Goal: Transaction & Acquisition: Purchase product/service

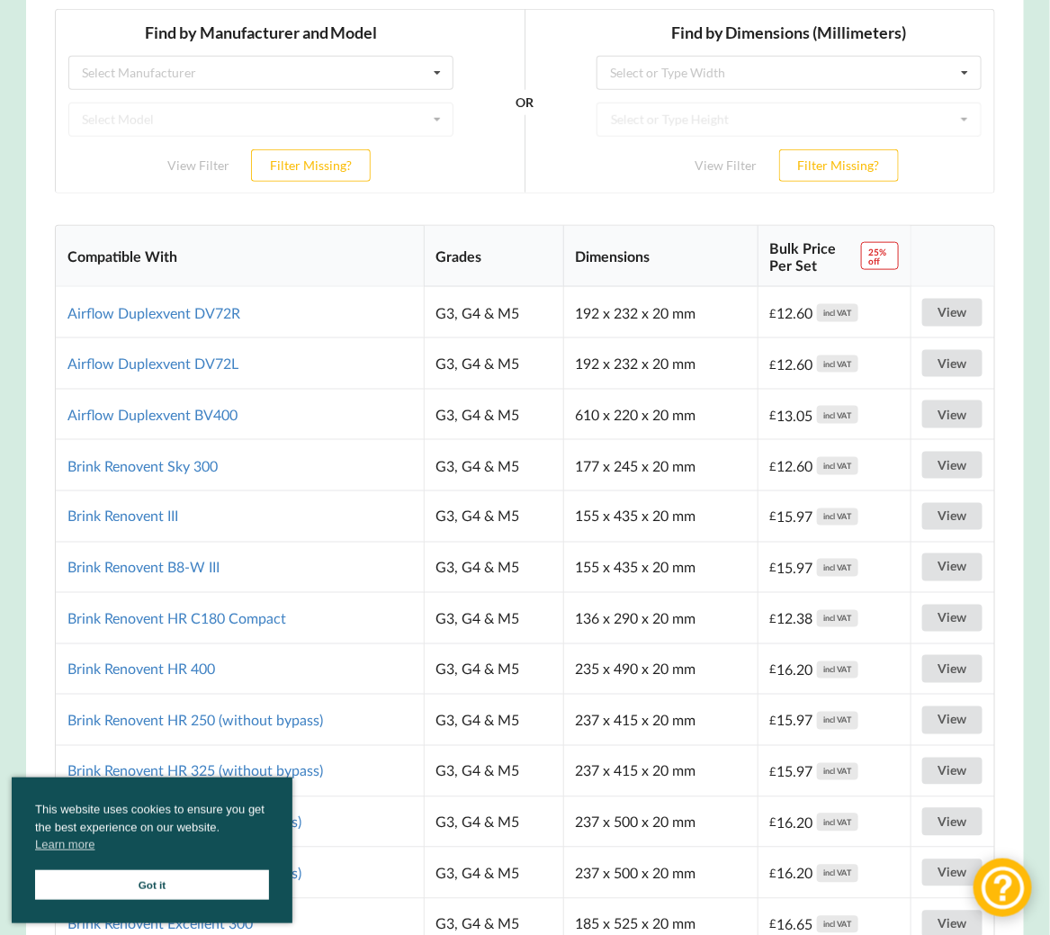
scroll to position [324, 0]
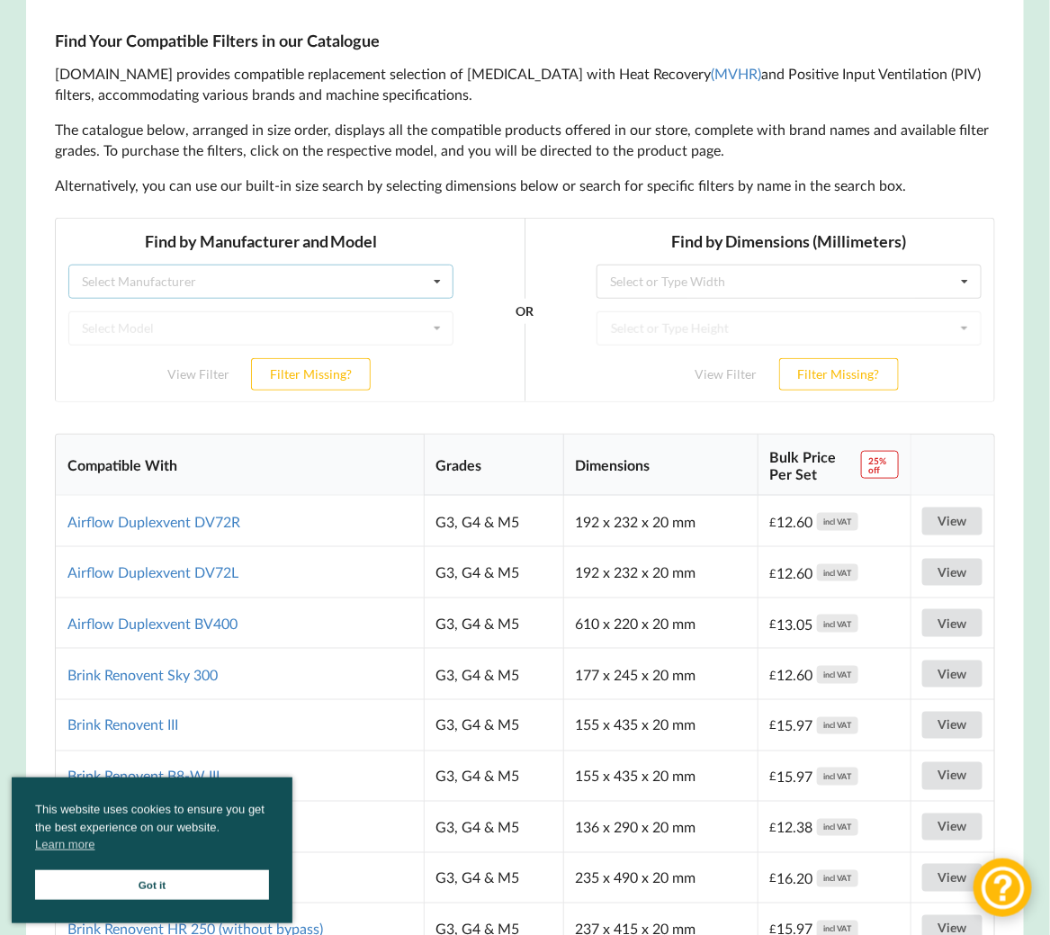
click at [376, 287] on div "Select Manufacturer Airflow Brink Brookvent Domus Envirovent Flakt Heatrae Sadi…" at bounding box center [260, 281] width 385 height 34
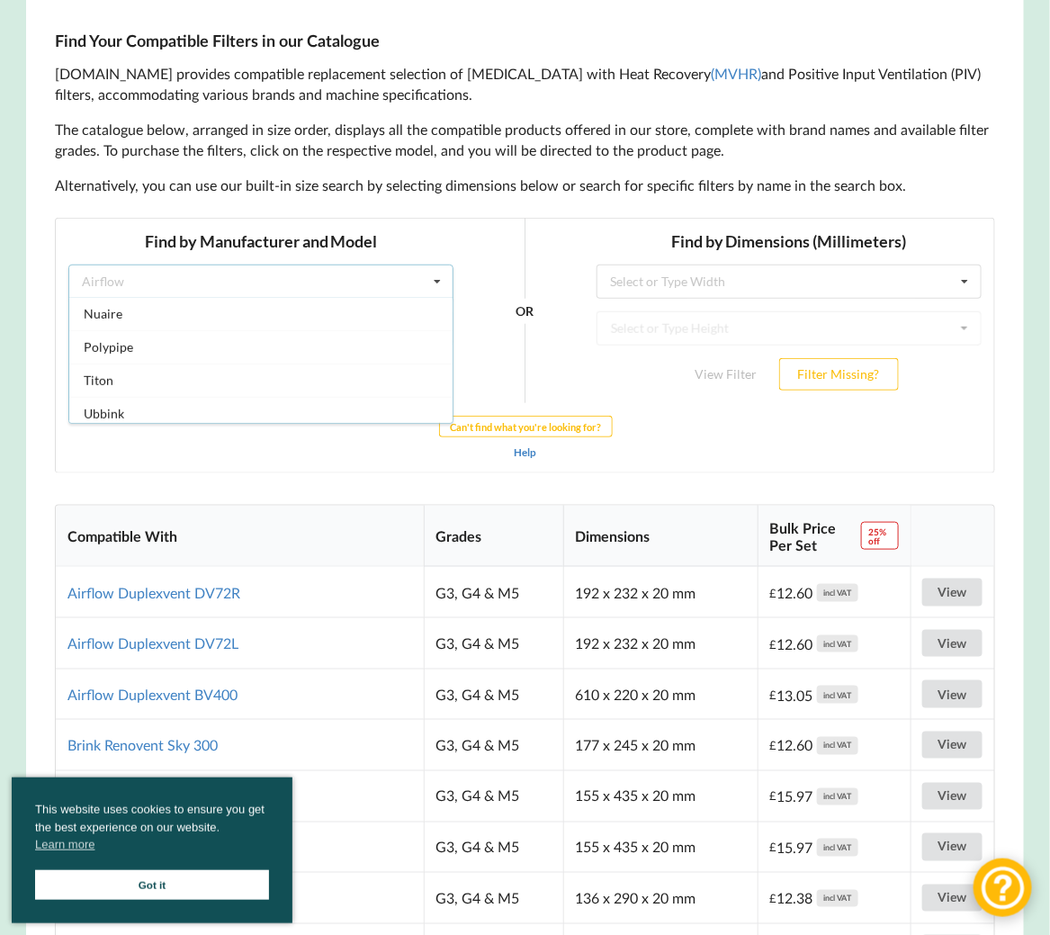
scroll to position [468, 0]
click at [331, 362] on div "Vortice" at bounding box center [260, 378] width 383 height 33
click at [196, 318] on div "Select Model HRU ECO 3 RF Vort EVO HR 200 Vort EVO HR 200 BP Vort HR 350 AVEL" at bounding box center [260, 327] width 385 height 34
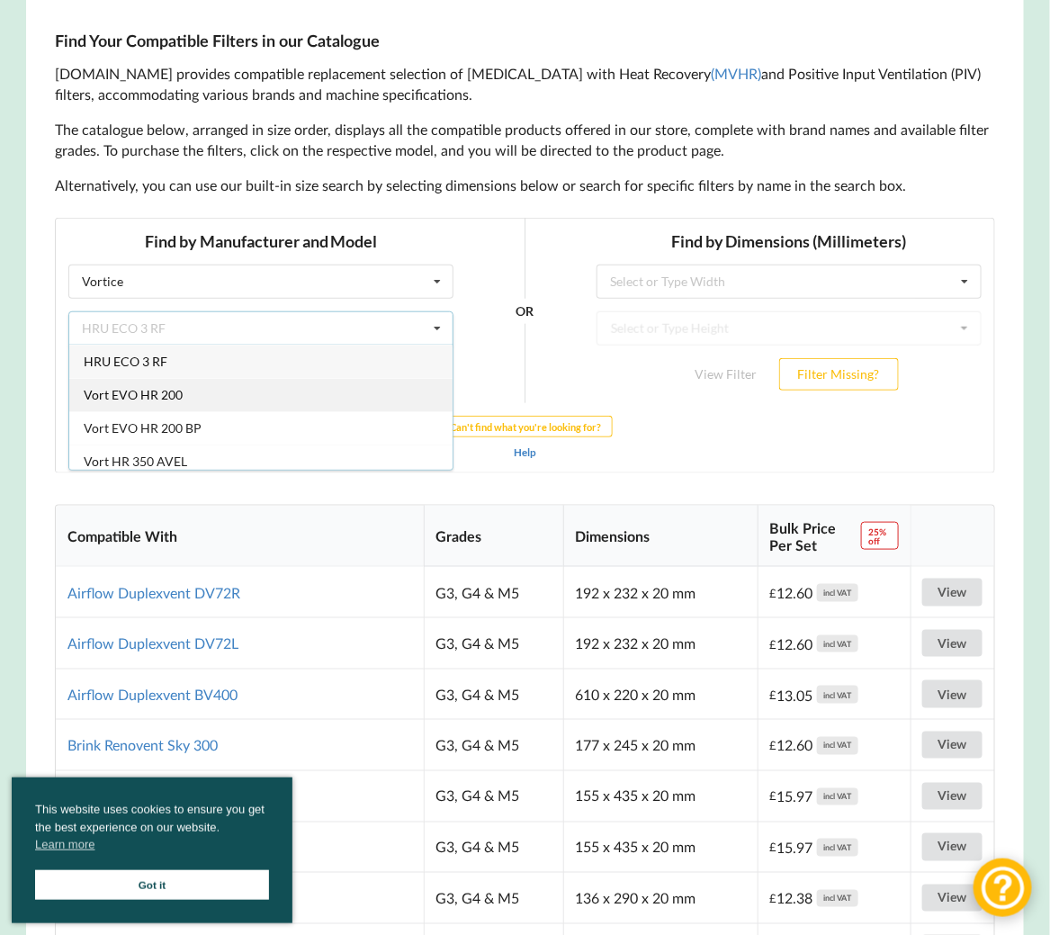
click at [175, 384] on div "Vort EVO HR 200" at bounding box center [260, 393] width 383 height 33
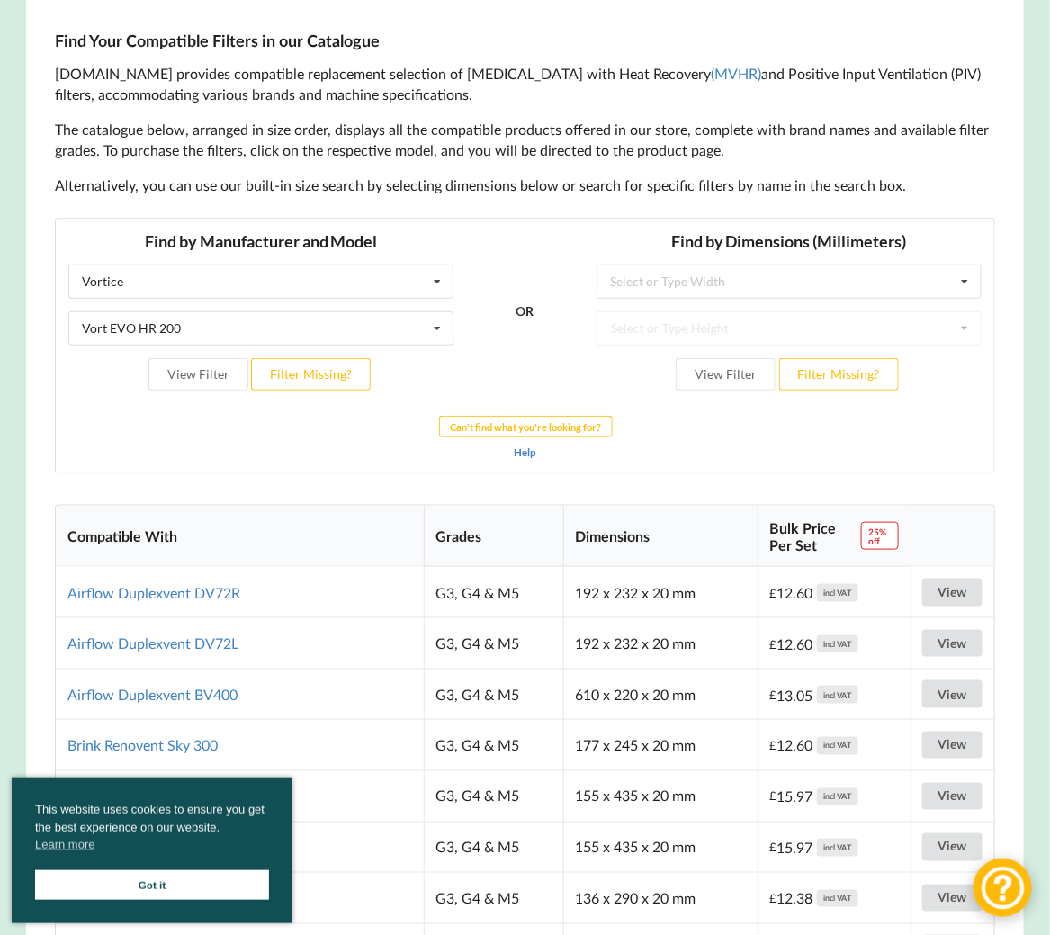
click at [215, 452] on div "Help" at bounding box center [524, 451] width 913 height 18
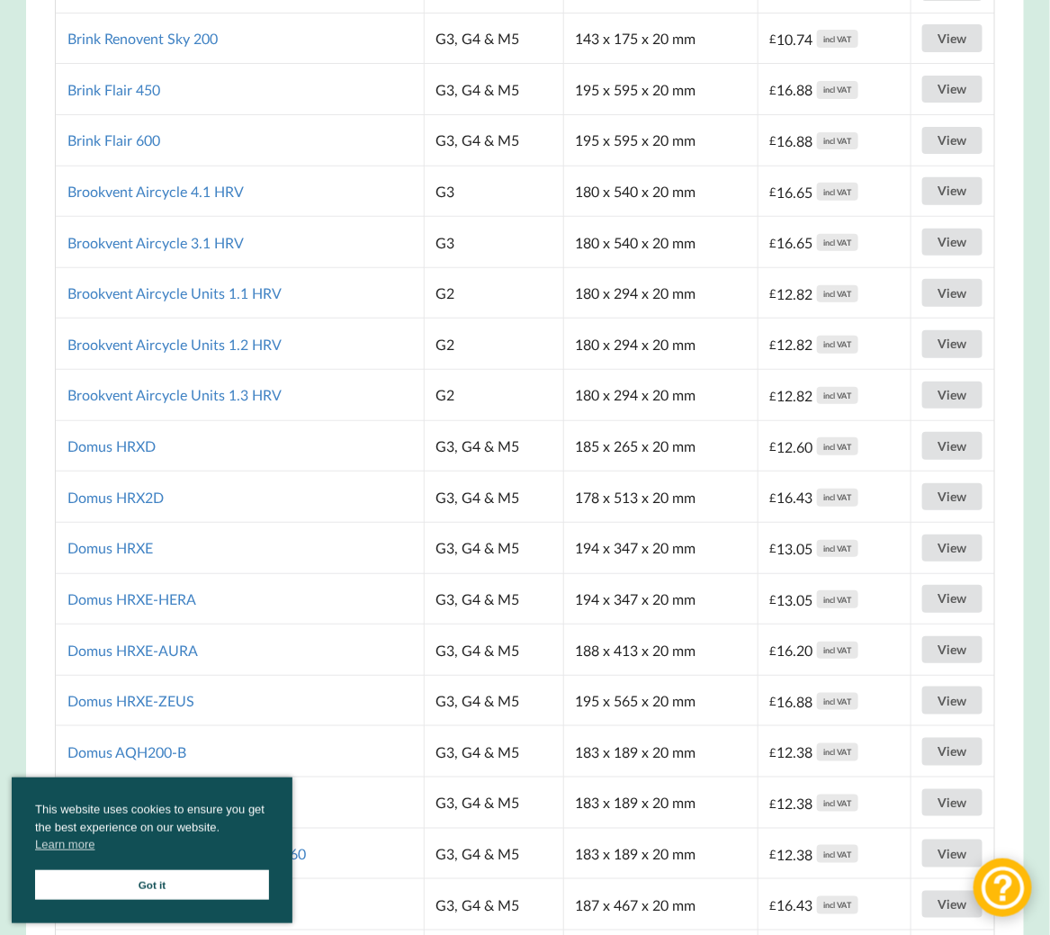
scroll to position [2526, 0]
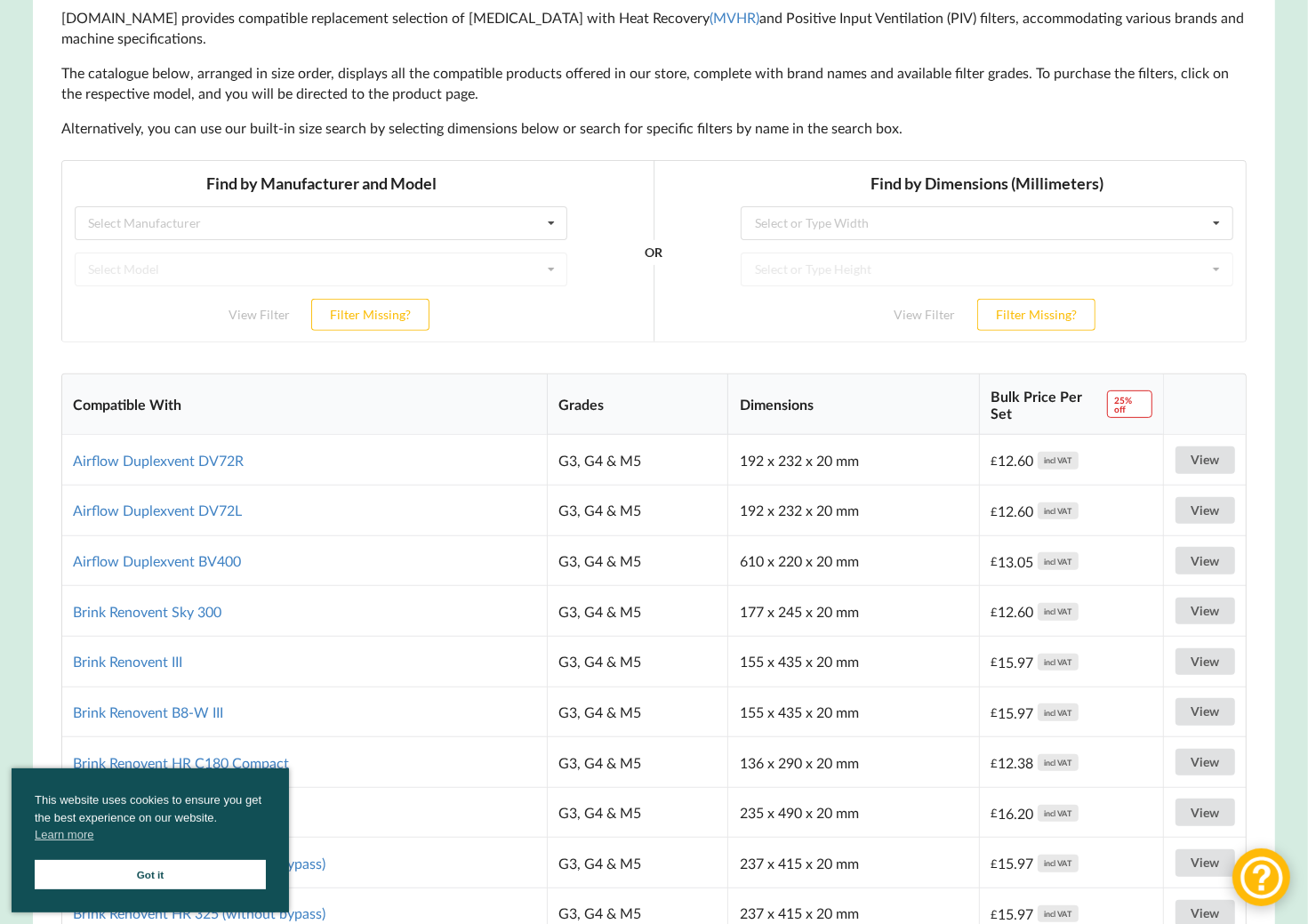
scroll to position [383, 0]
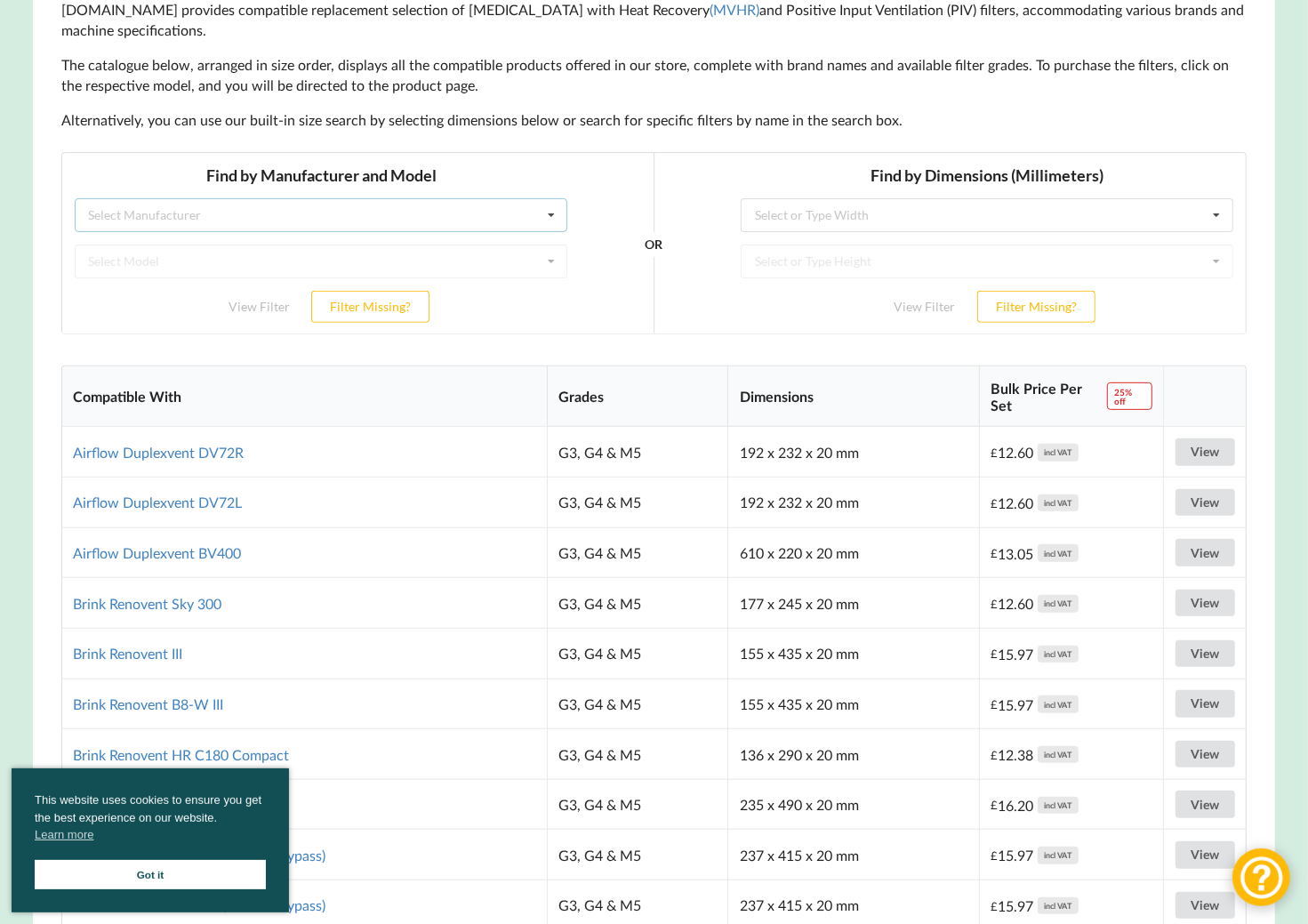
click at [338, 213] on div "Select Manufacturer Airflow Brink Brookvent Domus Envirovent Flakt Heatrae Sadi…" at bounding box center [320, 214] width 492 height 34
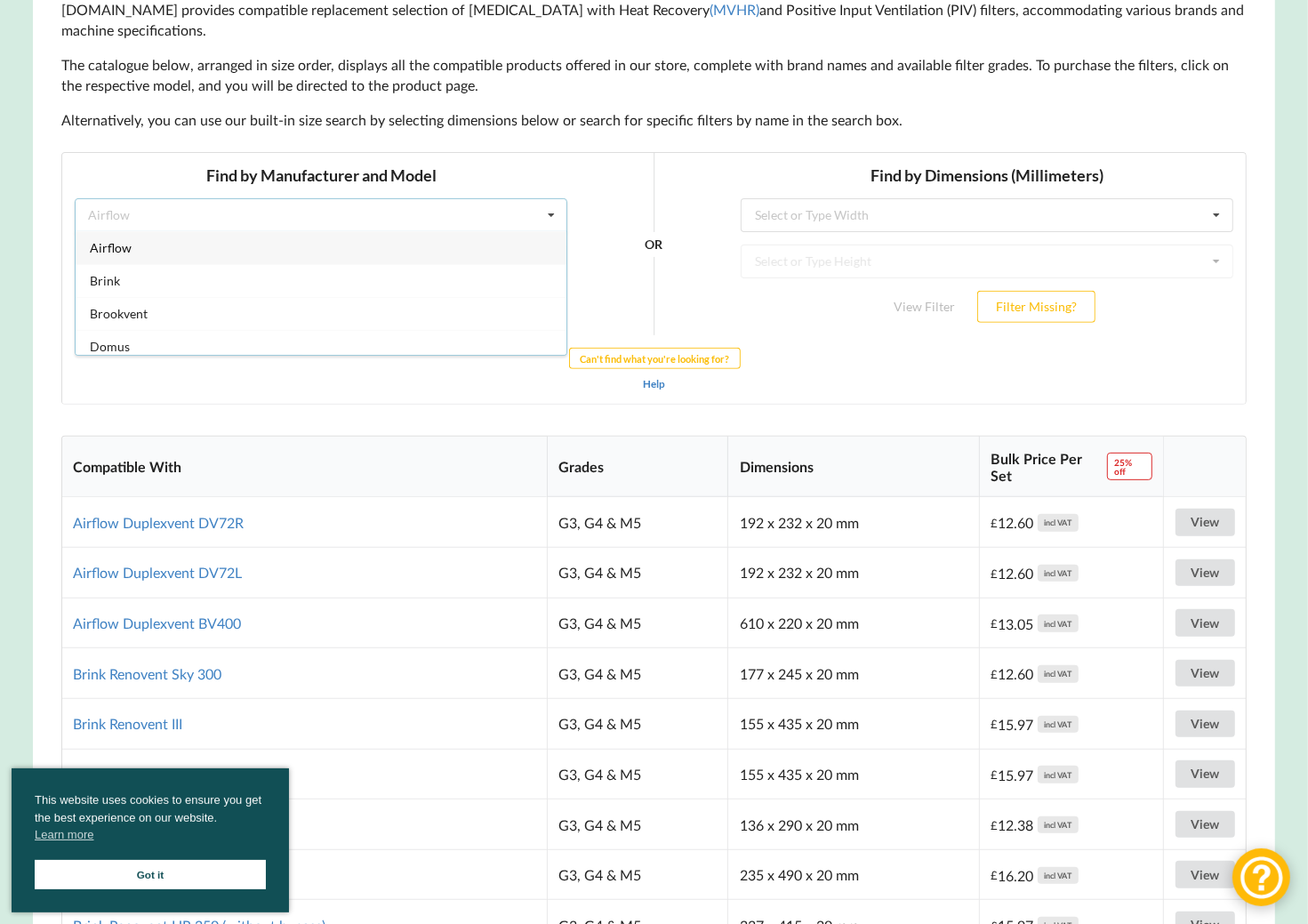
click at [314, 244] on div "Airflow" at bounding box center [320, 246] width 491 height 33
click at [298, 261] on div "Select Model Duplexvent BV400 Duplexvent DV72L Duplexvent DV72R" at bounding box center [320, 260] width 492 height 34
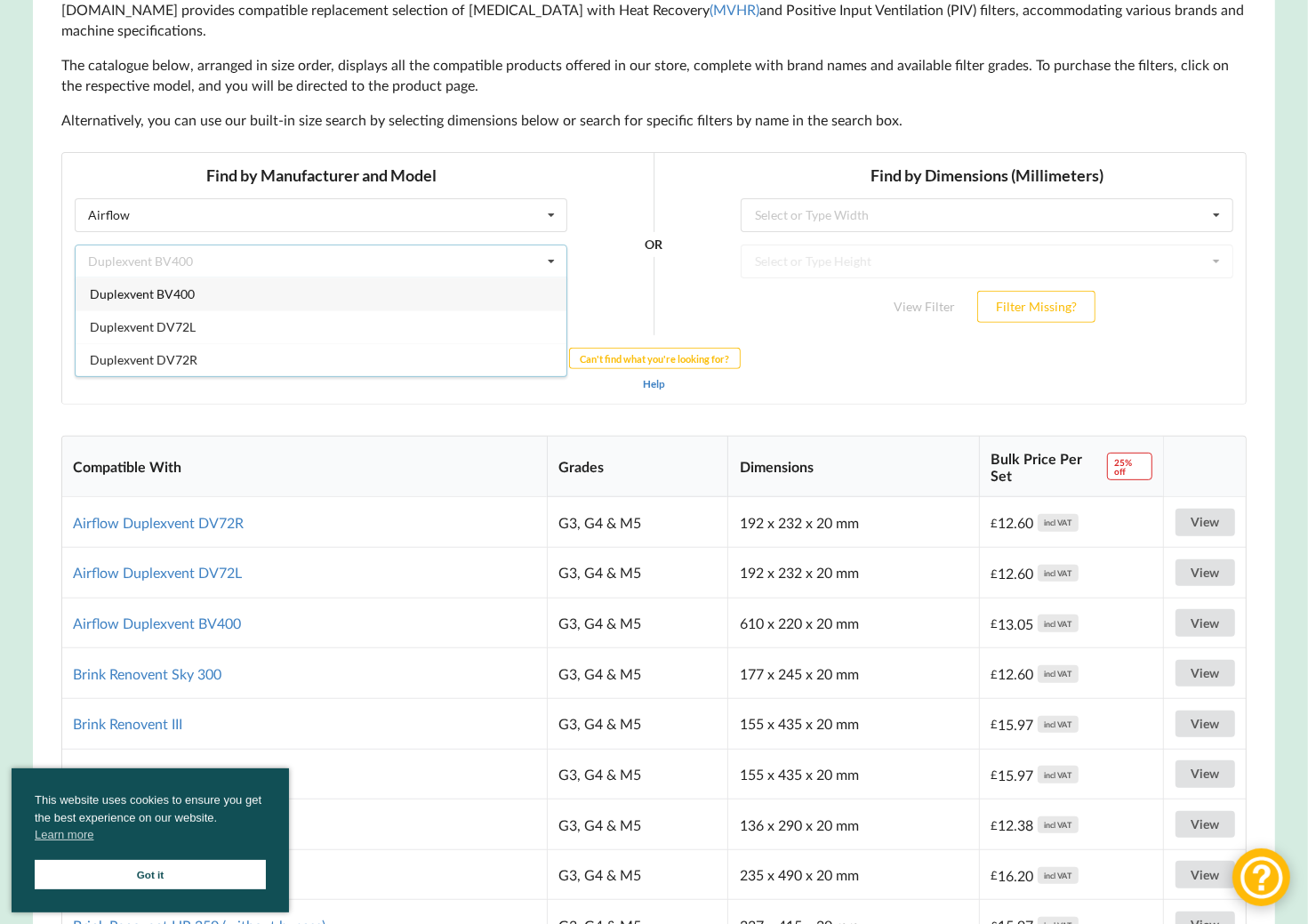
click at [261, 294] on div "Duplexvent BV400" at bounding box center [320, 293] width 491 height 33
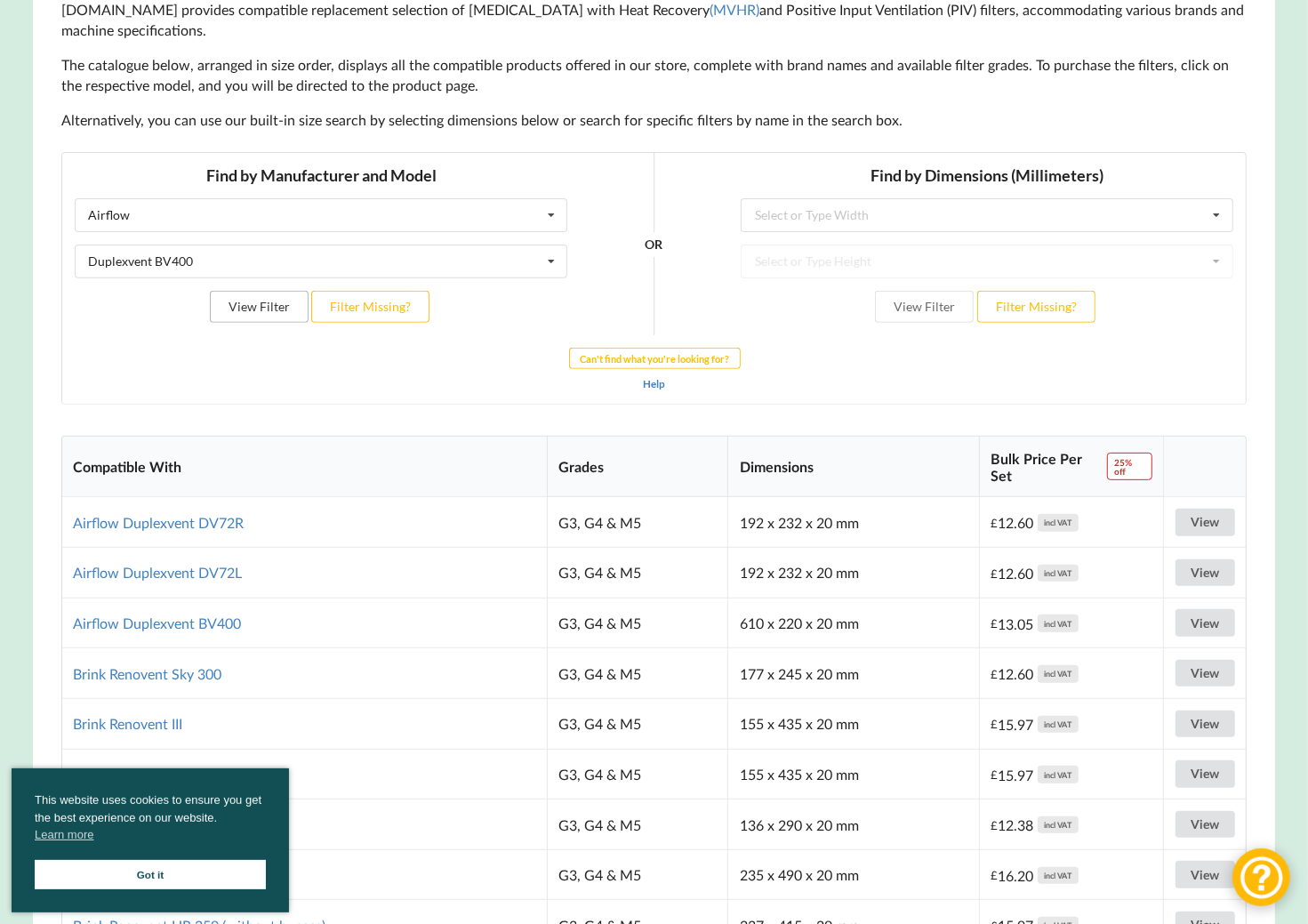
click at [271, 314] on button "View Filter" at bounding box center [258, 305] width 99 height 32
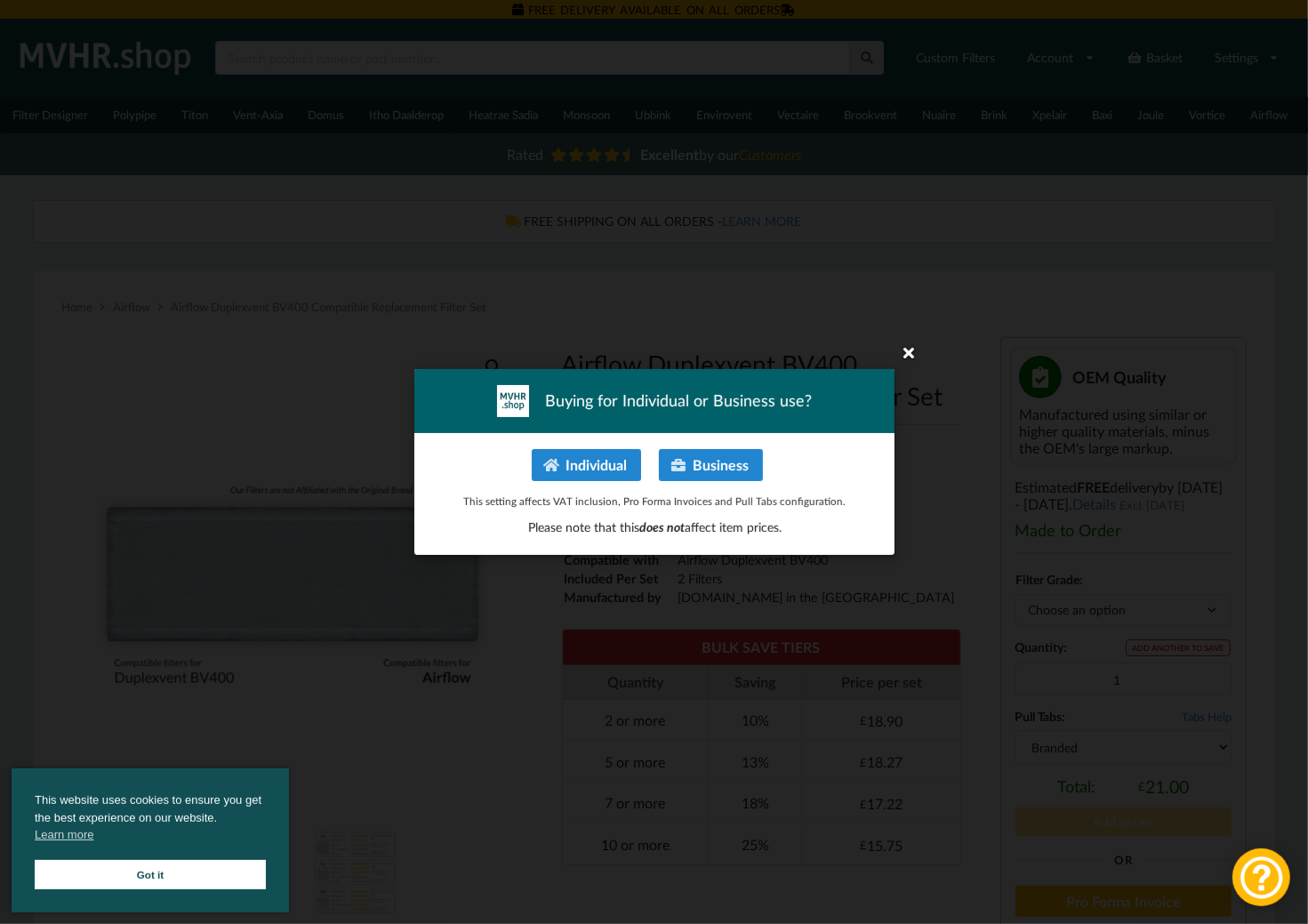
click at [917, 349] on icon at bounding box center [909, 352] width 29 height 29
